Goal: Transaction & Acquisition: Download file/media

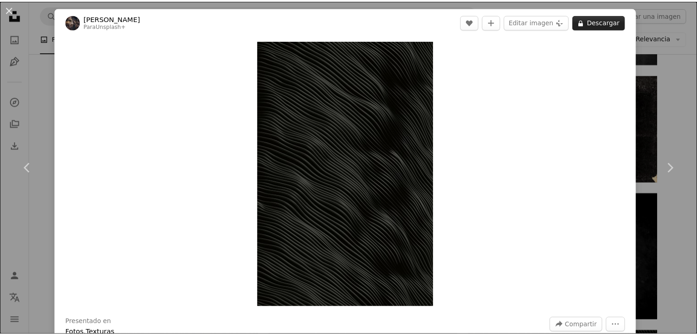
scroll to position [550, 0]
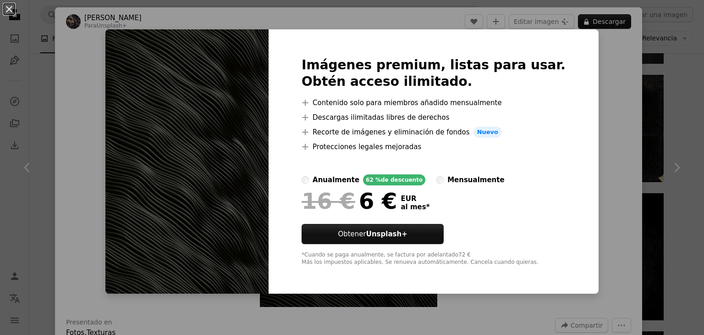
click at [664, 83] on div "An X shape Imágenes premium, listas para usar. Obtén acceso ilimitado. A plus s…" at bounding box center [352, 167] width 704 height 335
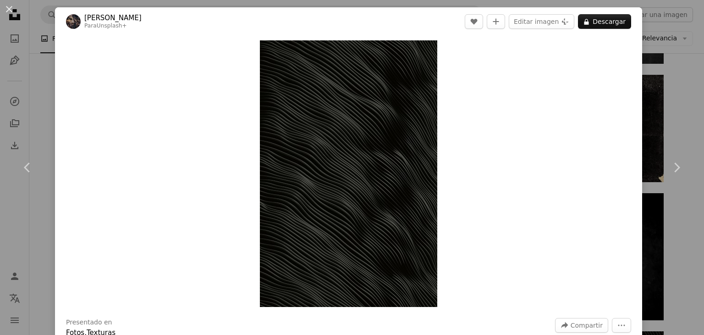
click at [33, 53] on div "An X shape Chevron left Chevron right [PERSON_NAME] Para Unsplash+ A heart A pl…" at bounding box center [352, 167] width 704 height 335
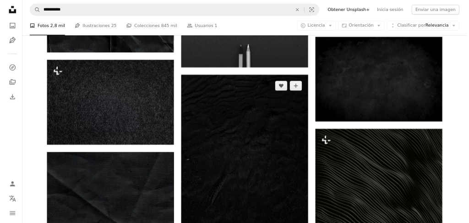
scroll to position [733, 0]
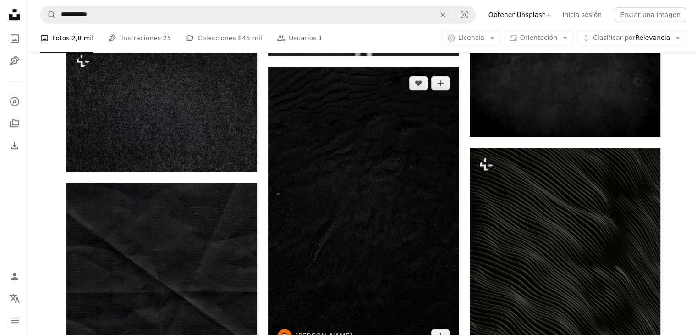
click at [364, 112] on img at bounding box center [363, 209] width 191 height 286
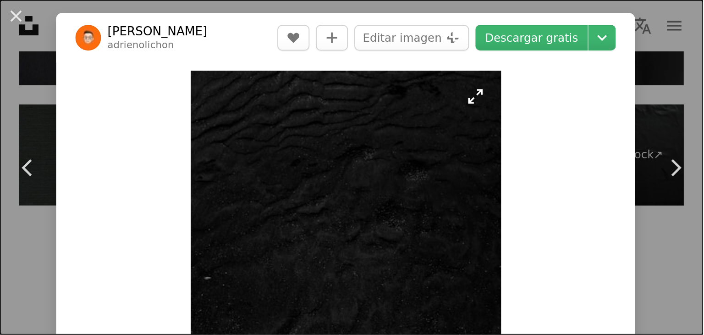
scroll to position [1267, 0]
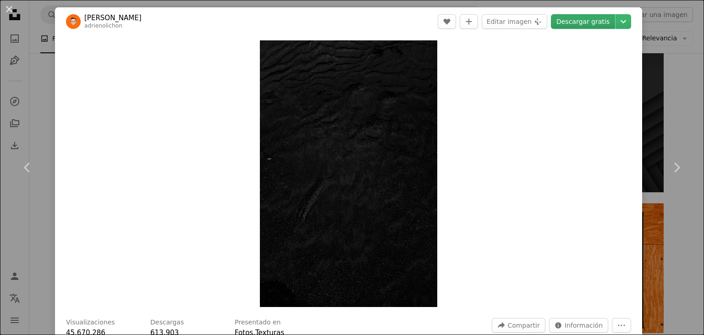
click at [588, 20] on link "Descargar gratis" at bounding box center [583, 21] width 64 height 15
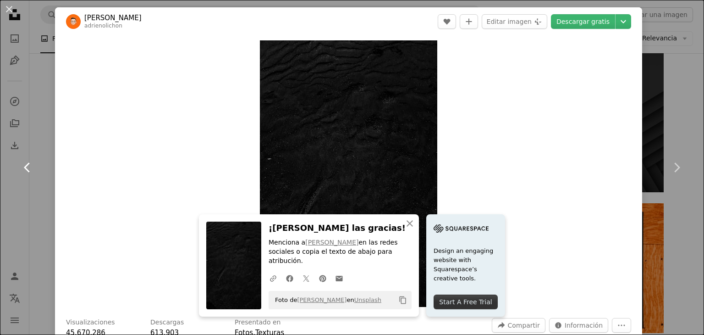
click at [27, 131] on link "Chevron left" at bounding box center [27, 167] width 55 height 88
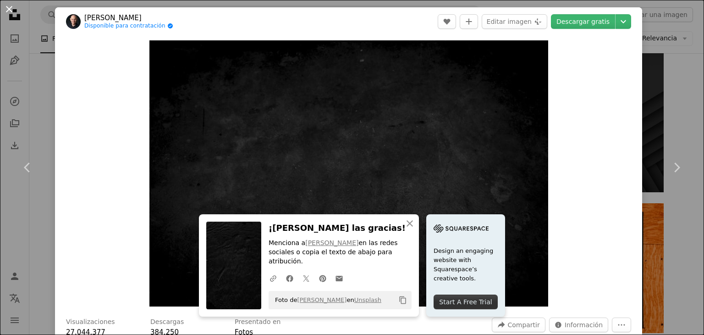
click at [5, 5] on button "An X shape" at bounding box center [9, 9] width 11 height 11
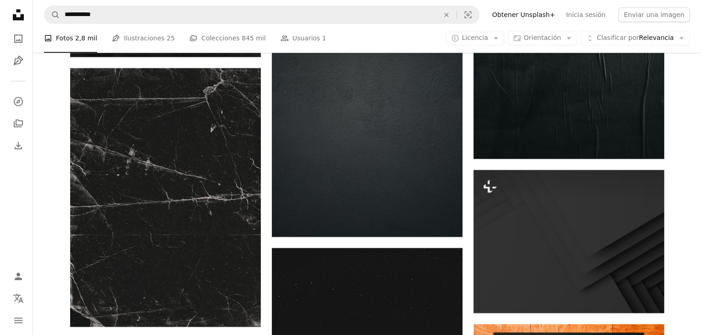
scroll to position [1146, 0]
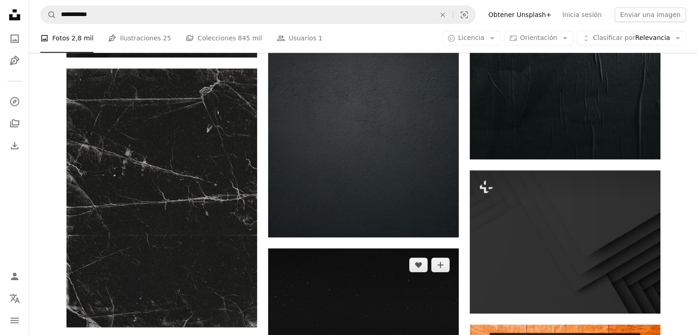
click at [324, 248] on img at bounding box center [363, 311] width 191 height 127
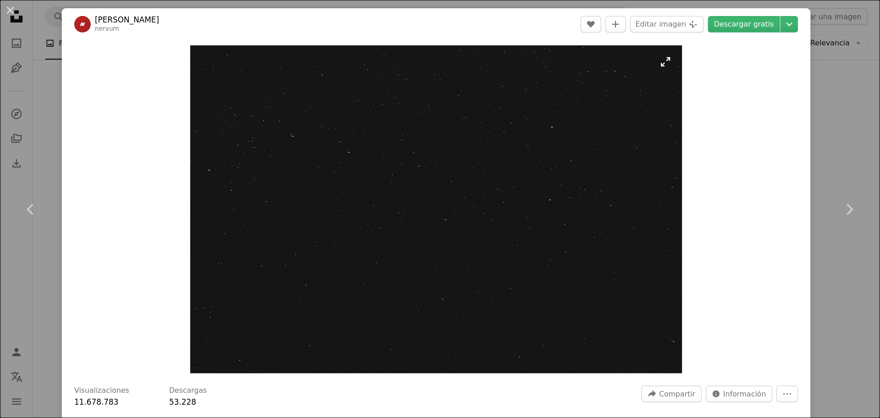
scroll to position [1146, 0]
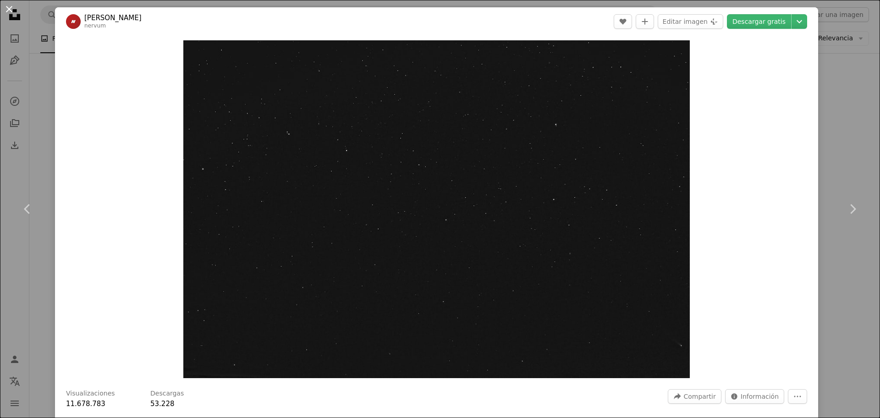
click at [11, 12] on button "An X shape" at bounding box center [9, 9] width 11 height 11
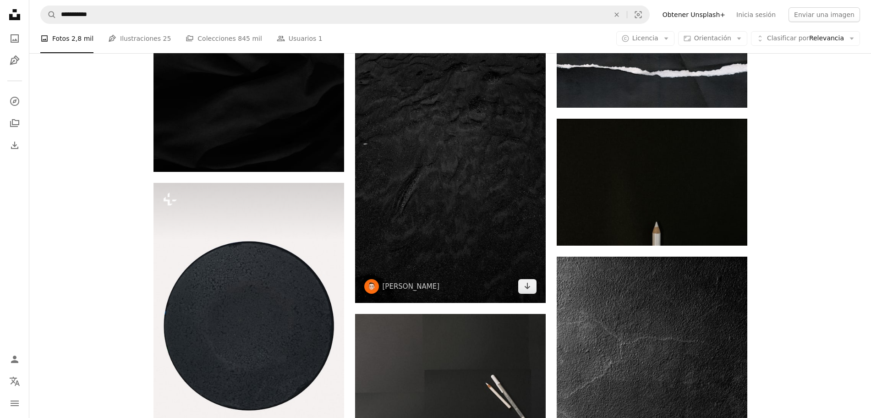
scroll to position [2119, 0]
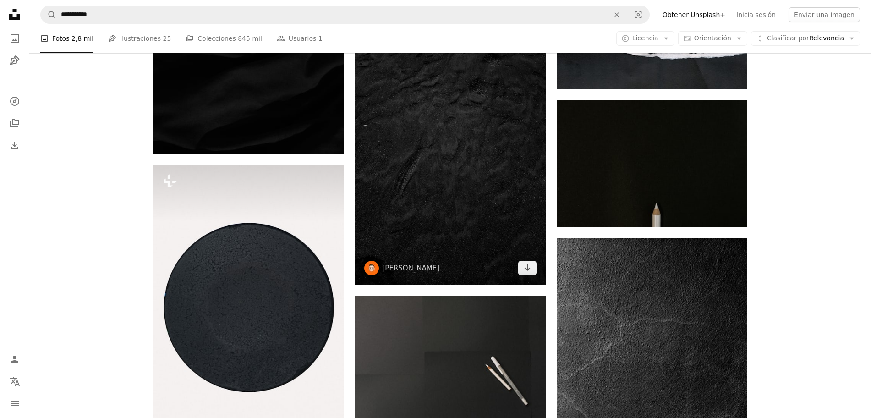
click at [398, 116] on img at bounding box center [450, 142] width 191 height 286
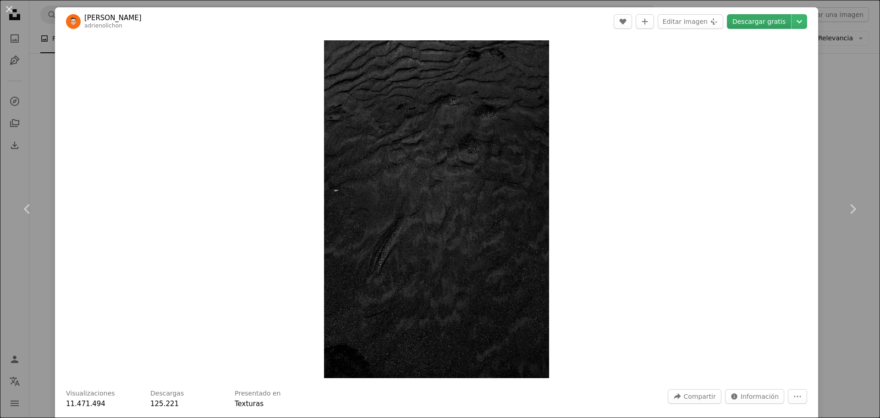
click at [703, 19] on link "Descargar gratis" at bounding box center [759, 21] width 64 height 15
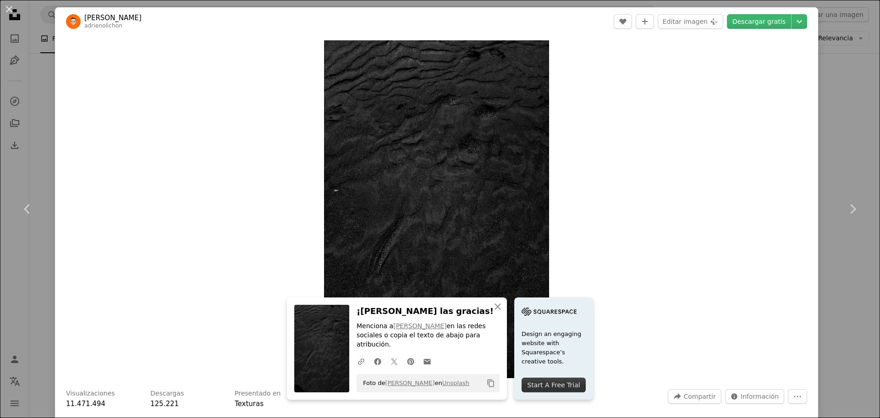
drag, startPoint x: 826, startPoint y: 65, endPoint x: 827, endPoint y: 60, distance: 5.2
click at [703, 65] on div "An X shape Chevron left Chevron right [PERSON_NAME] adrienolichon A heart A plu…" at bounding box center [440, 209] width 880 height 418
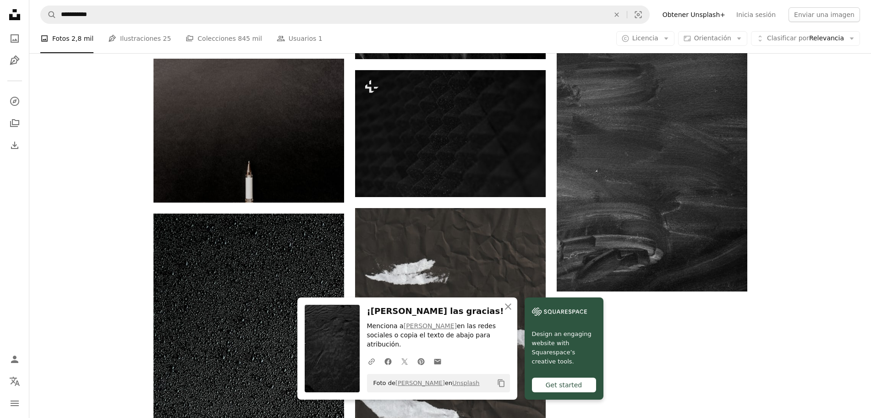
scroll to position [2903, 0]
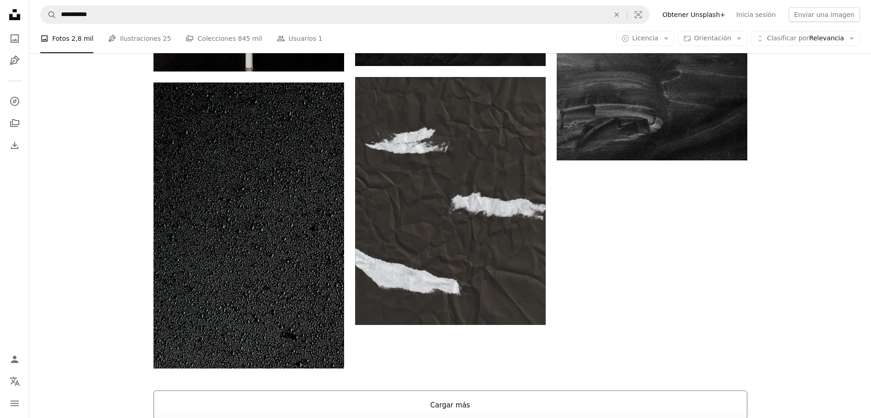
click at [458, 334] on button "Cargar más" at bounding box center [451, 404] width 594 height 29
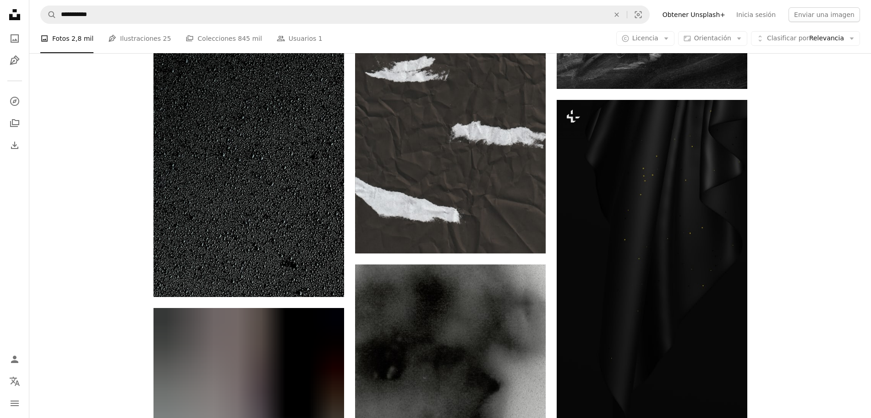
scroll to position [2960, 0]
